Goal: Find contact information: Find contact information

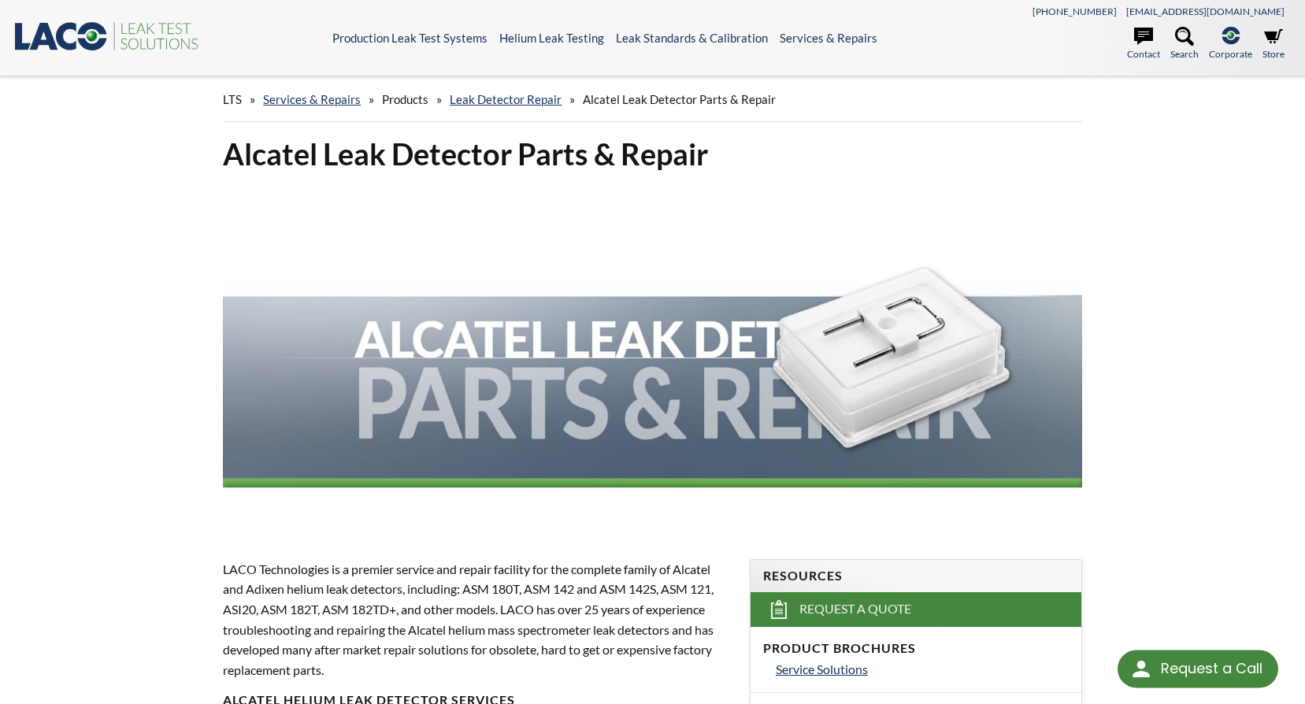
select select "Language Translate Widget"
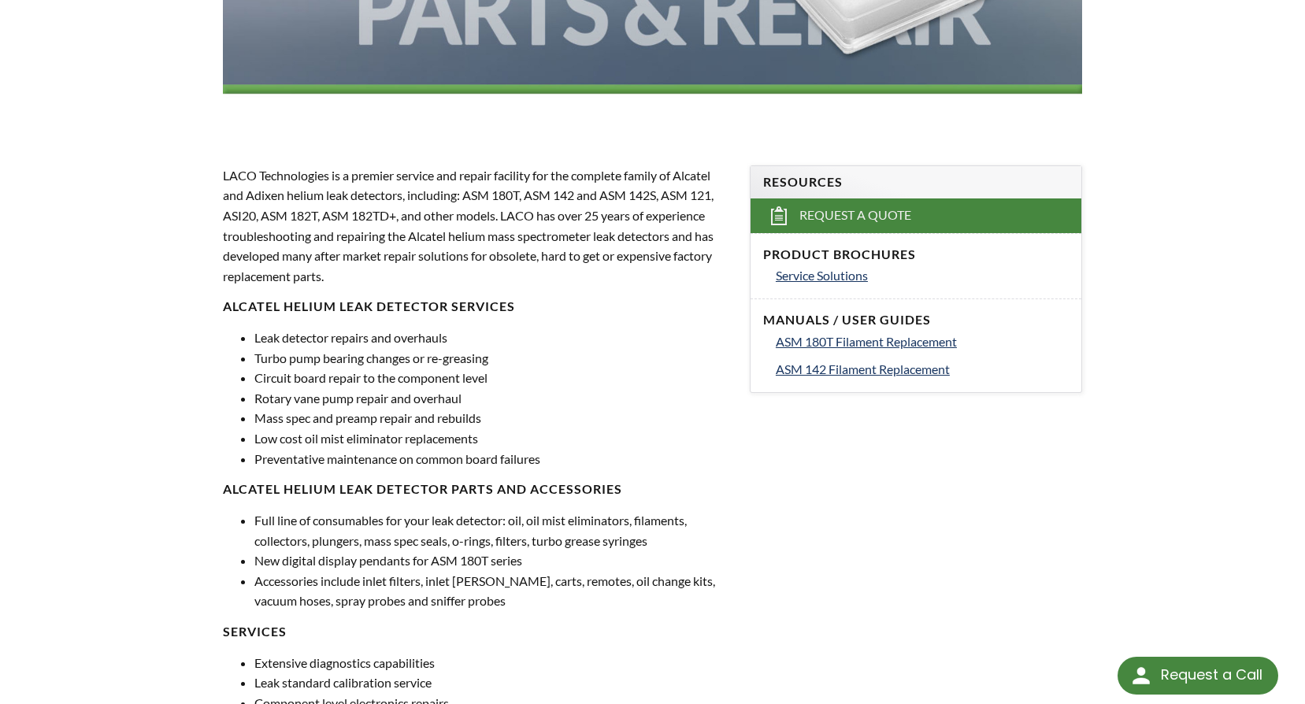
scroll to position [473, 0]
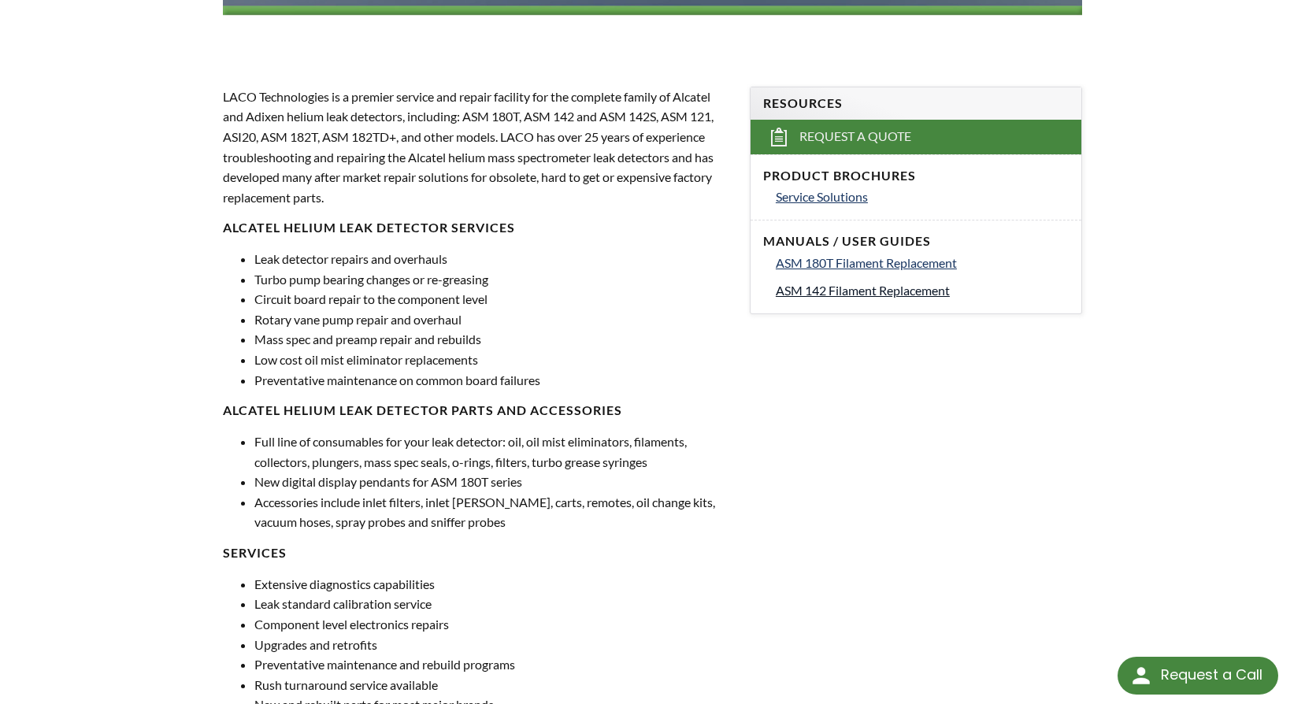
click at [910, 288] on span "ASM 142 Filament Replacement" at bounding box center [863, 290] width 174 height 15
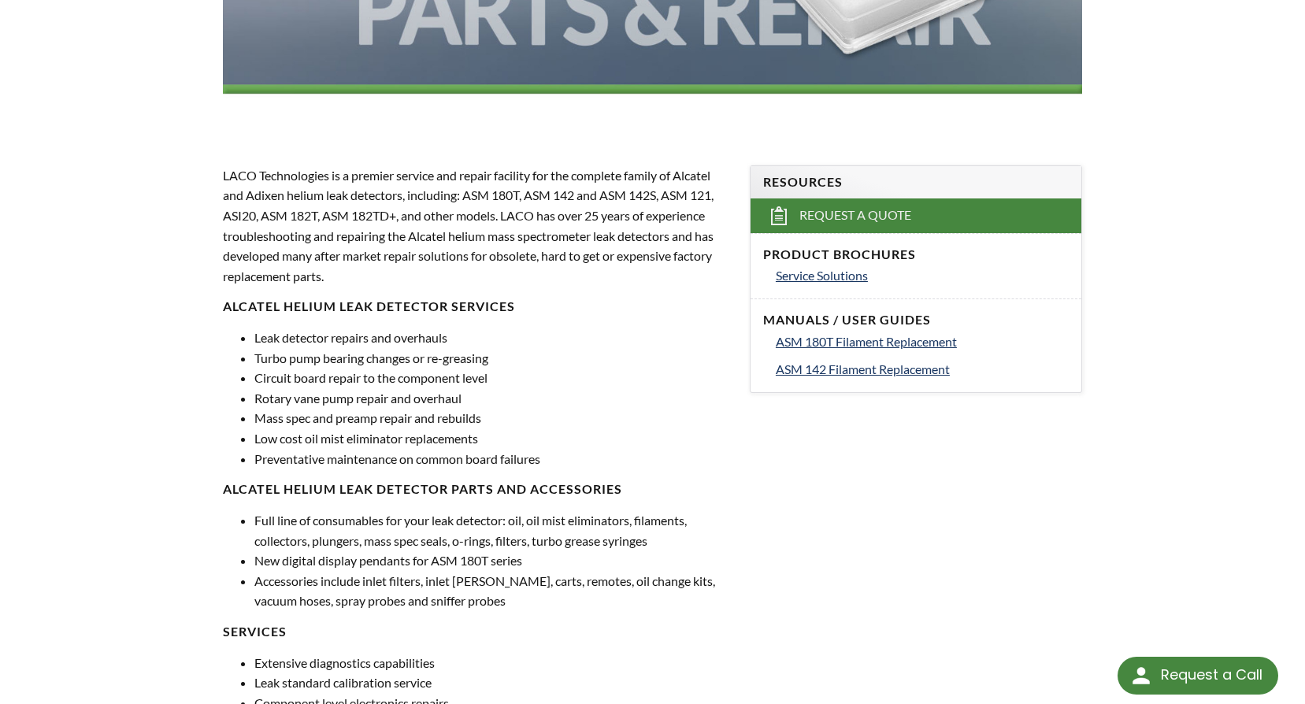
scroll to position [315, 0]
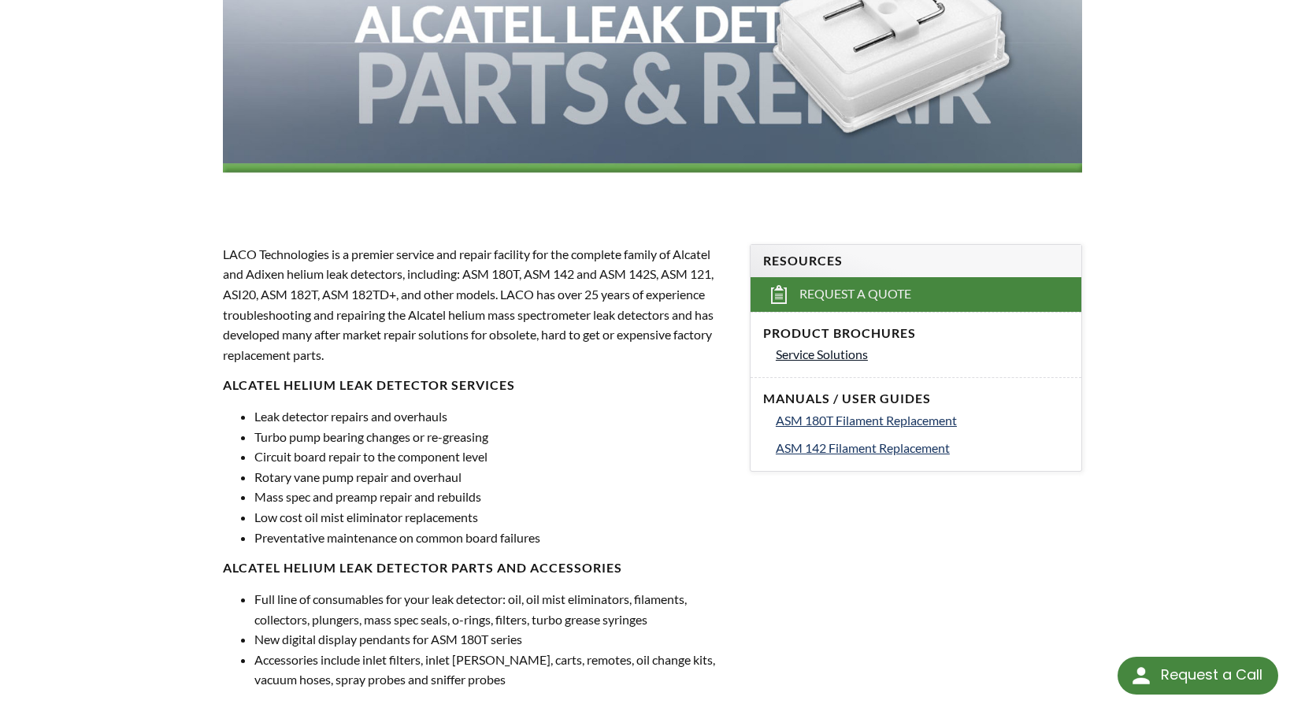
click at [844, 354] on span "Service Solutions" at bounding box center [822, 354] width 92 height 15
click at [327, 358] on p "LACO Technologies is a premier service and repair facility for the complete fam…" at bounding box center [477, 304] width 508 height 121
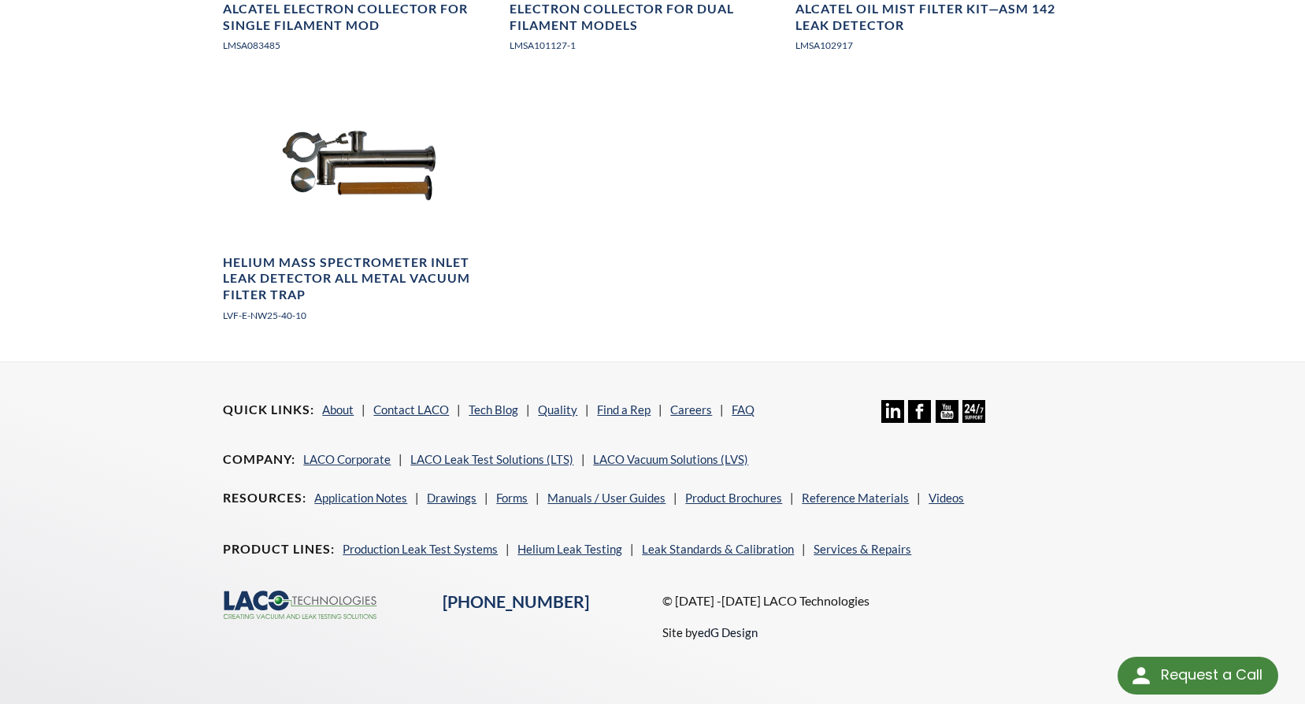
scroll to position [1973, 0]
click at [513, 458] on link "LACO Leak Test Solutions (LTS)" at bounding box center [491, 458] width 163 height 14
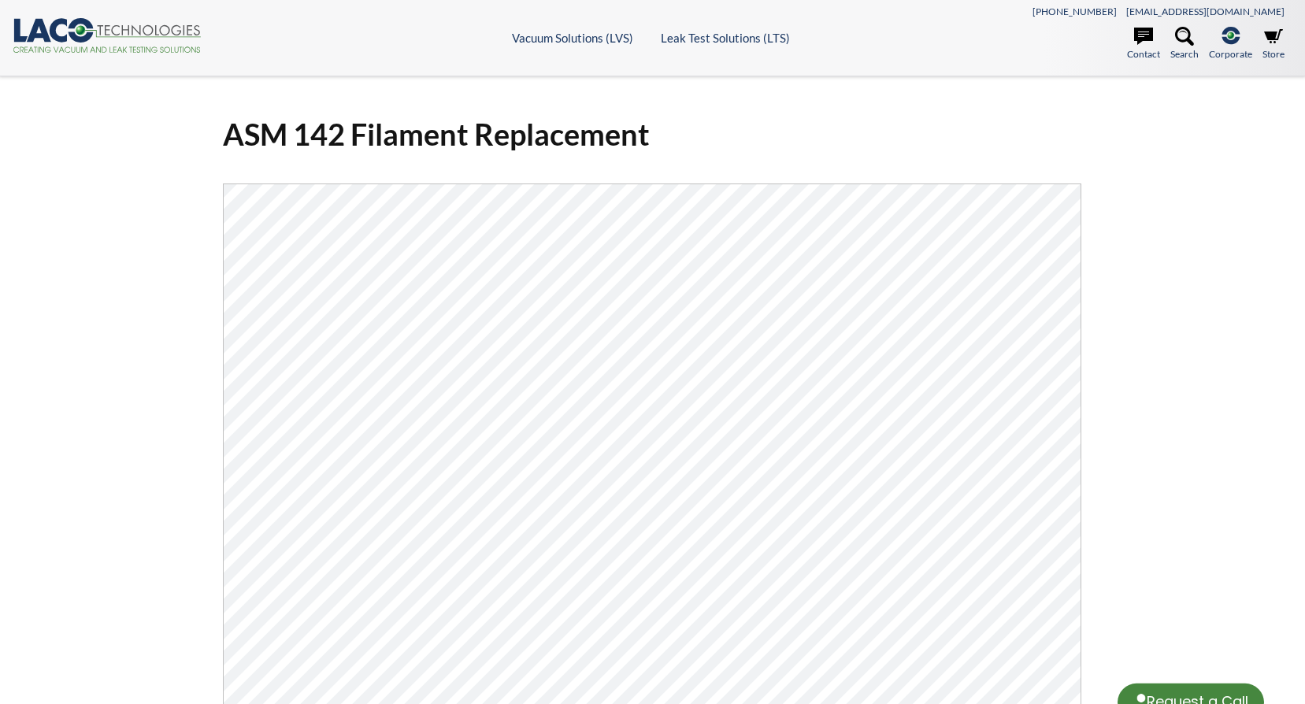
select select "Language Translate Widget"
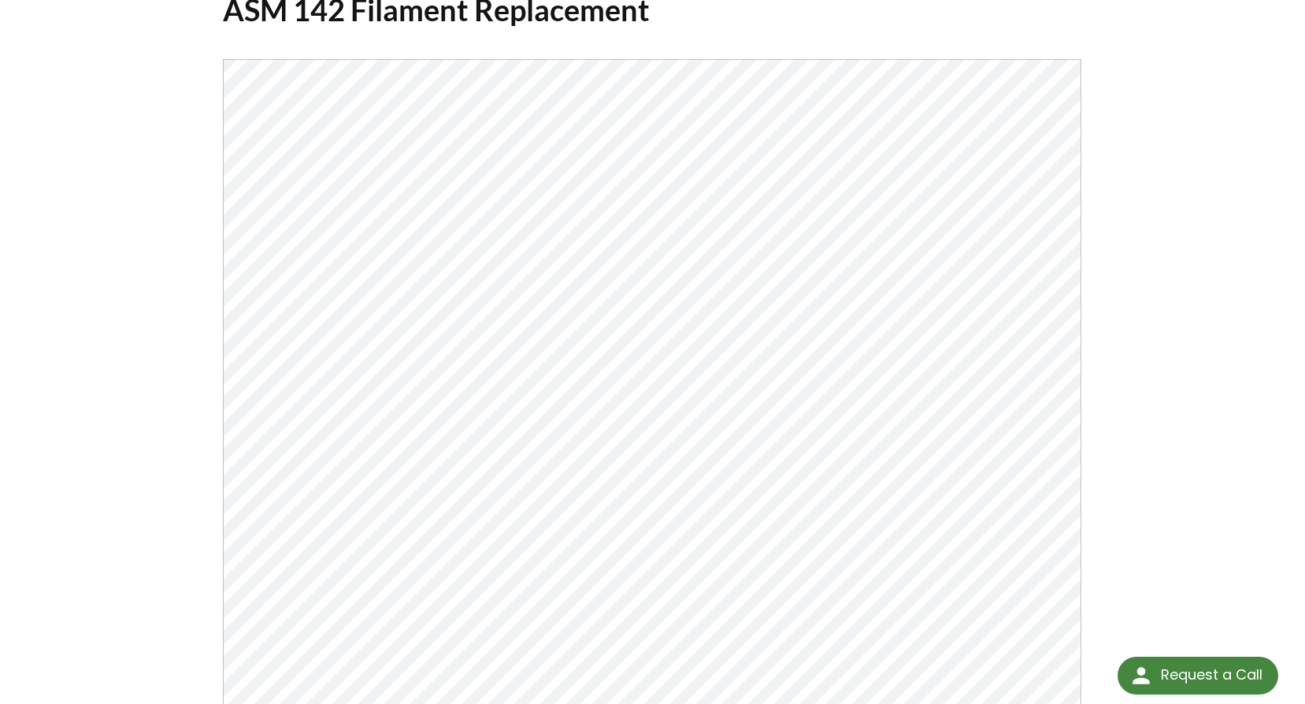
scroll to position [121, 0]
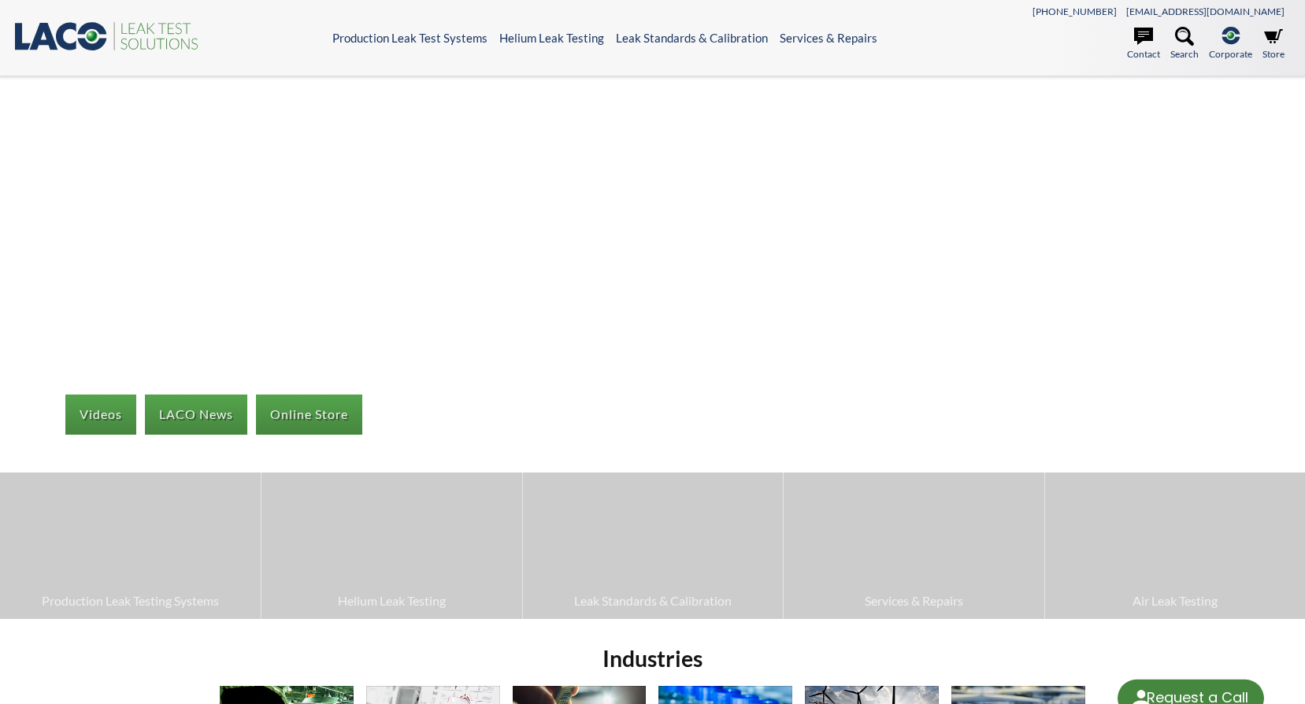
select select "Language Translate Widget"
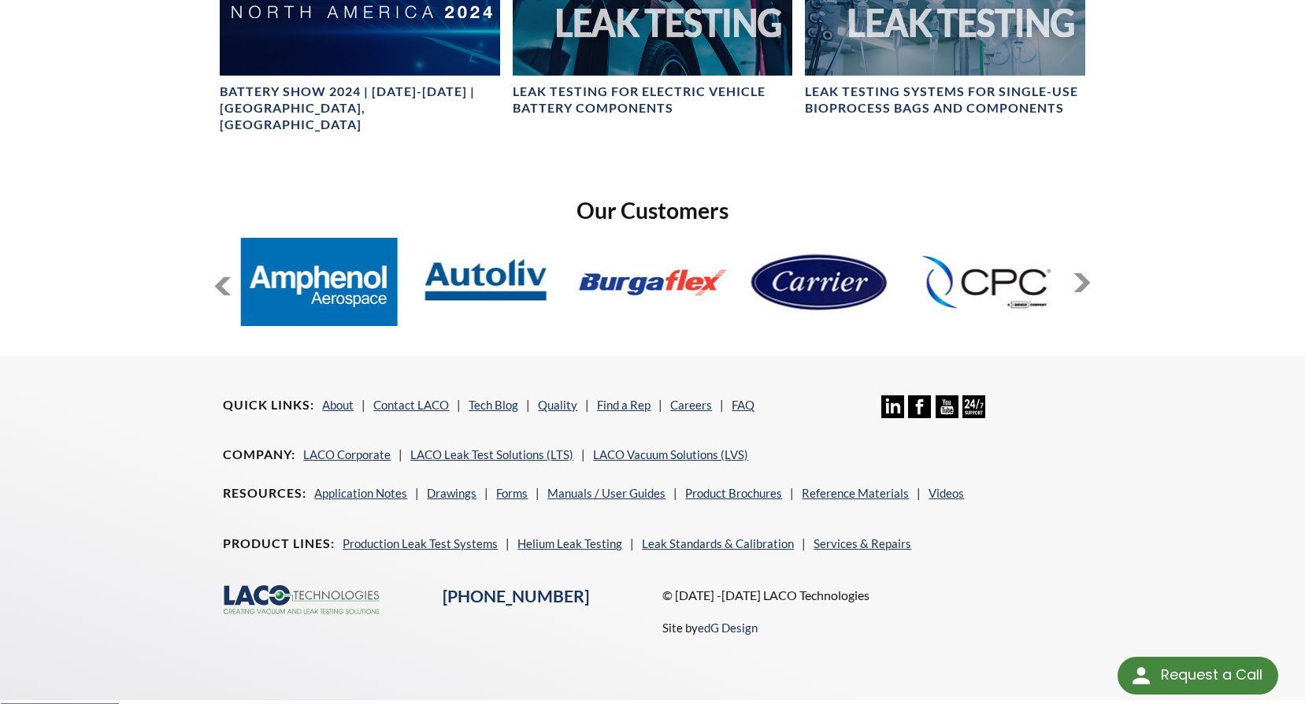
scroll to position [1108, 0]
click at [651, 447] on link "LACO Vacuum Solutions (LVS)" at bounding box center [670, 454] width 155 height 14
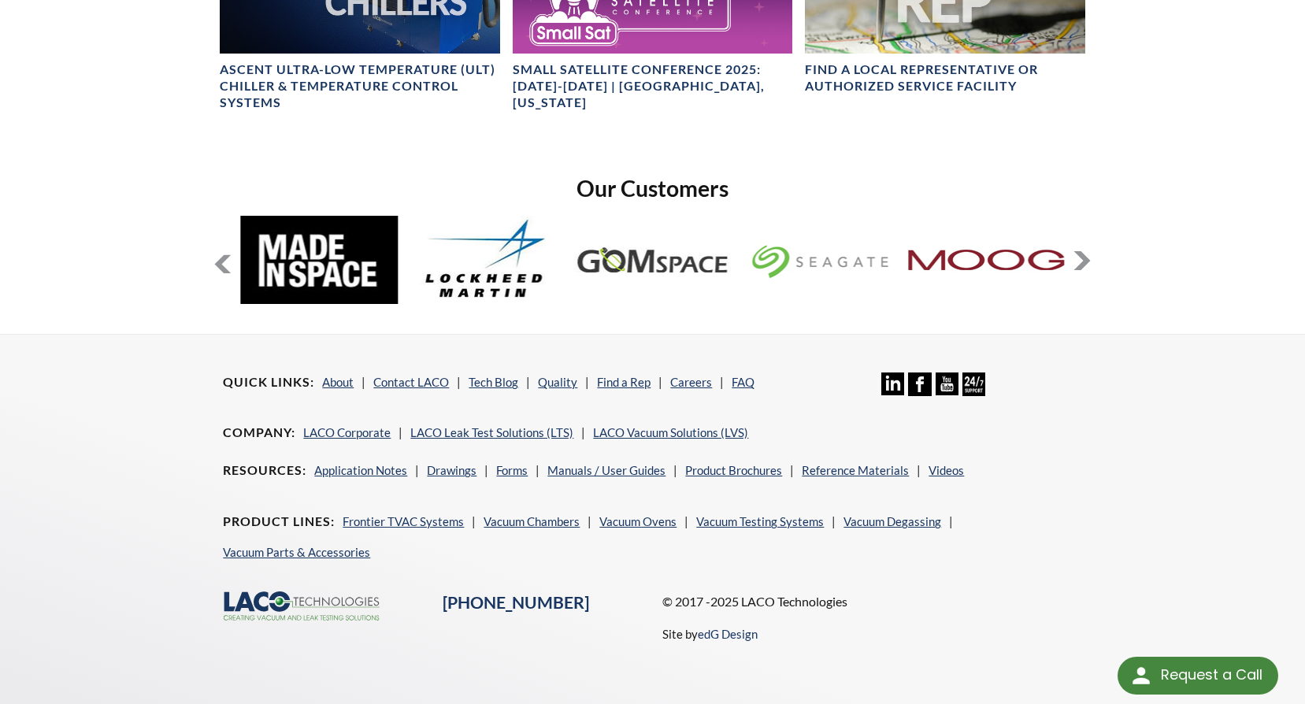
scroll to position [1170, 0]
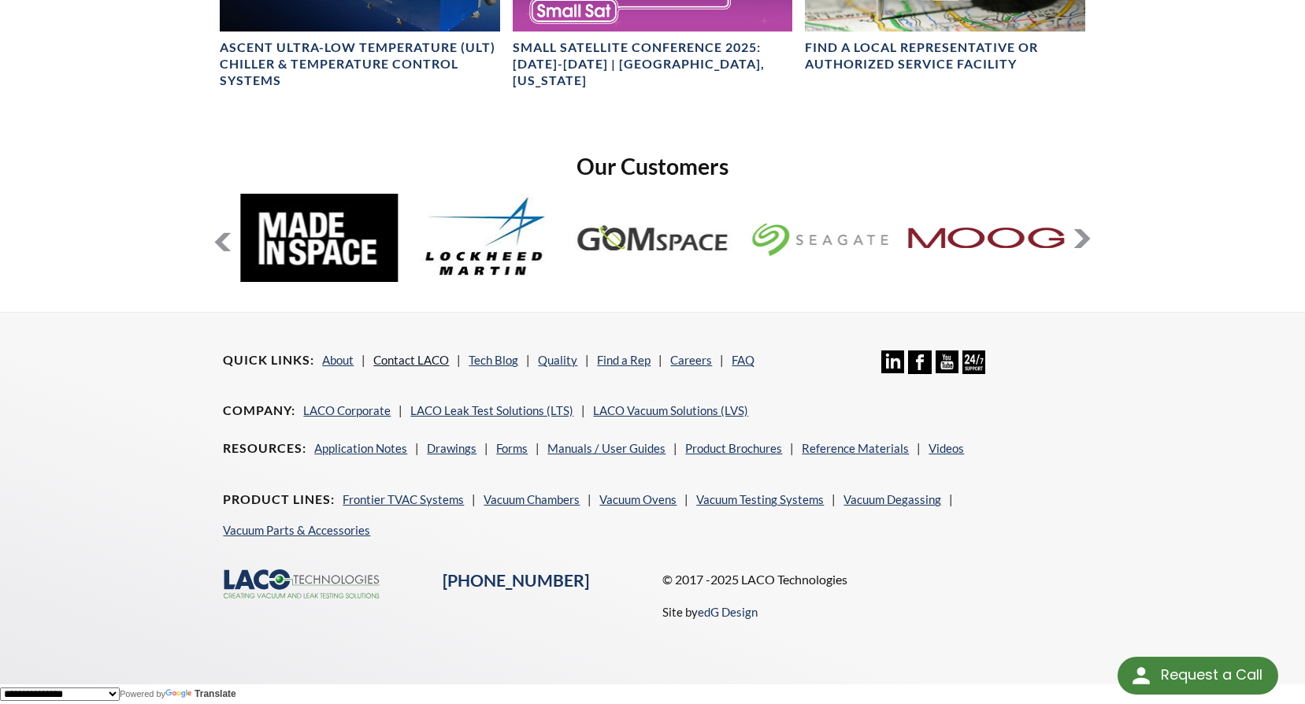
click at [428, 358] on link "Contact LACO" at bounding box center [411, 360] width 76 height 14
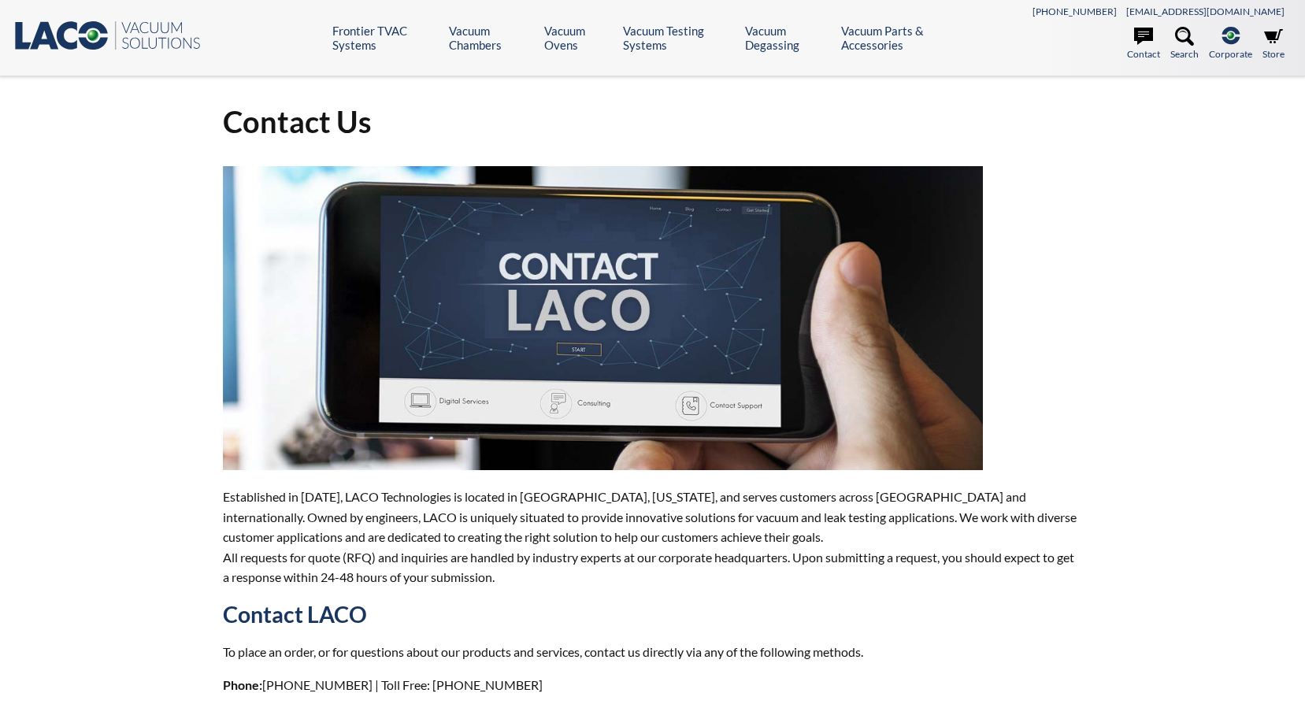
select select "Language Translate Widget"
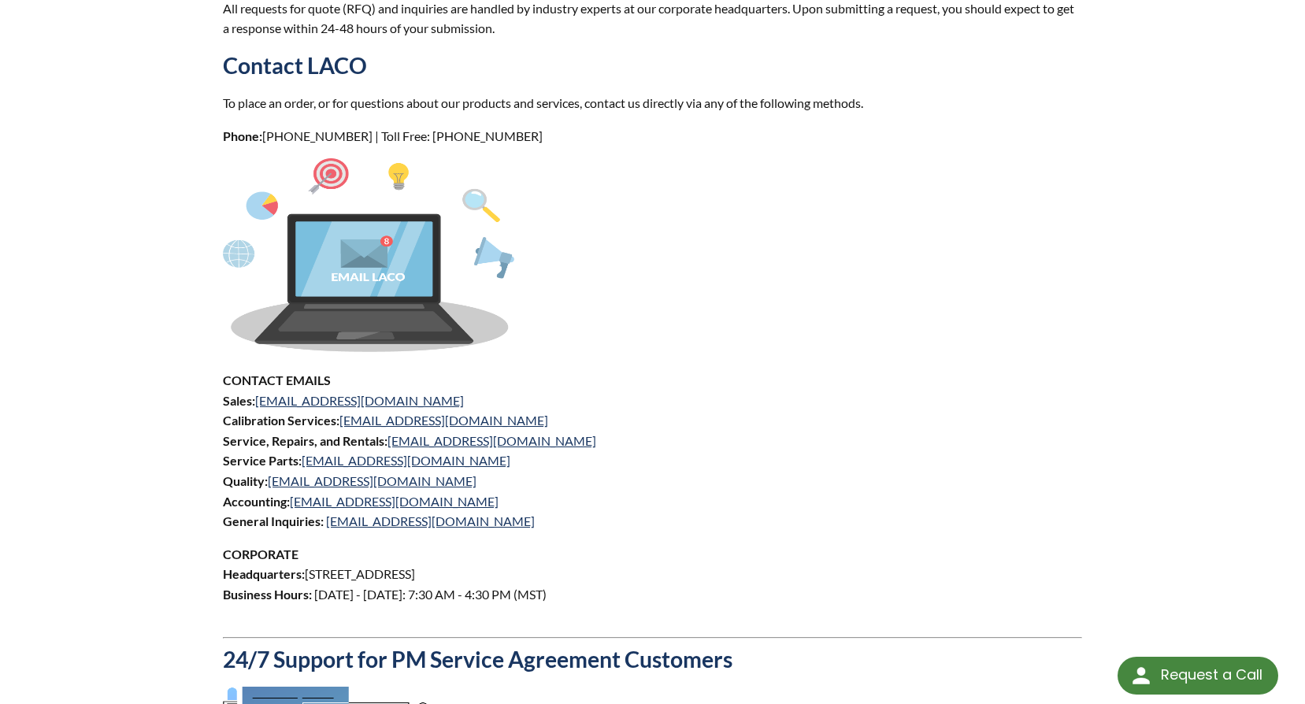
scroll to position [551, 0]
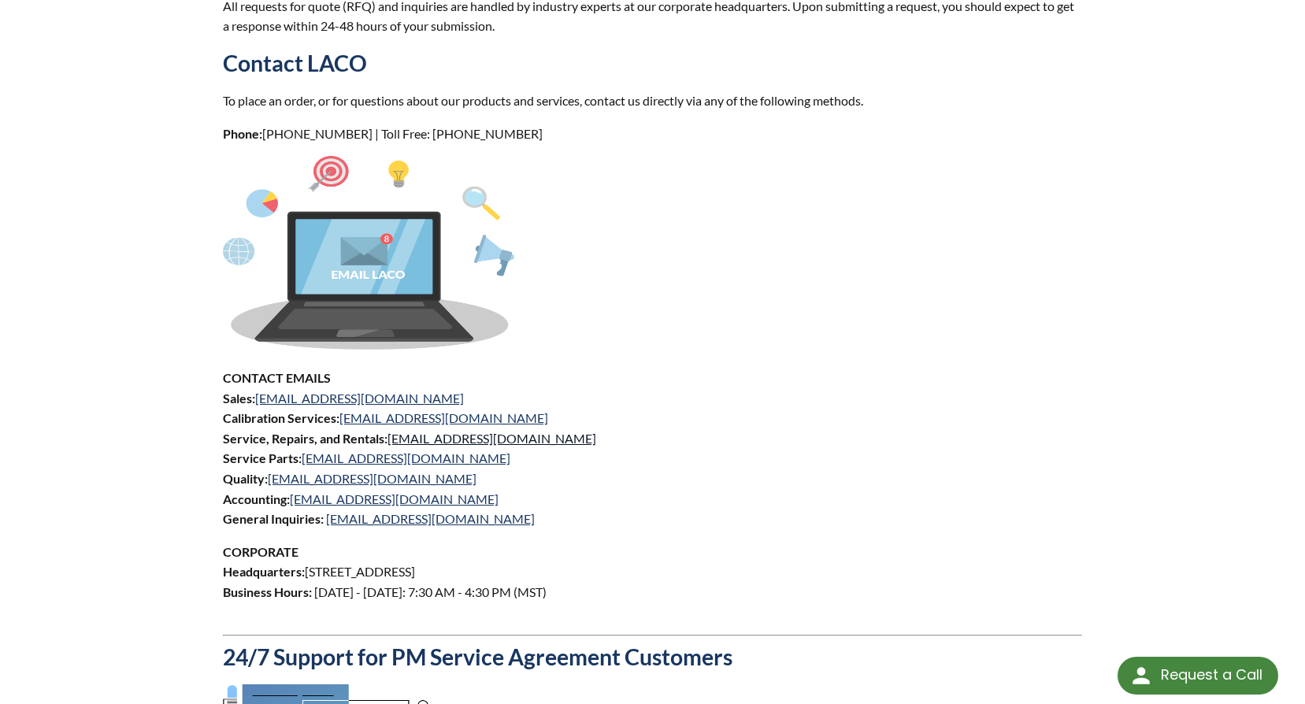
click at [473, 439] on link "[EMAIL_ADDRESS][DOMAIN_NAME]" at bounding box center [492, 438] width 209 height 15
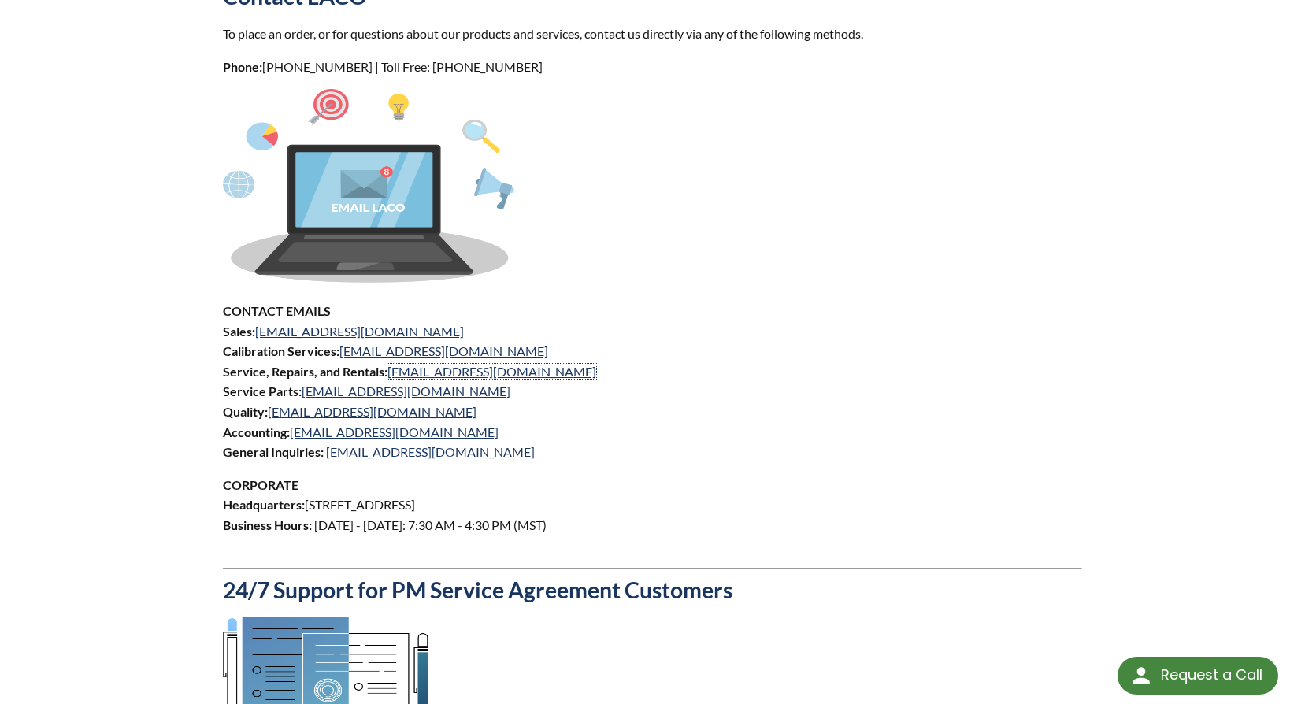
scroll to position [630, 0]
